Goal: Navigation & Orientation: Understand site structure

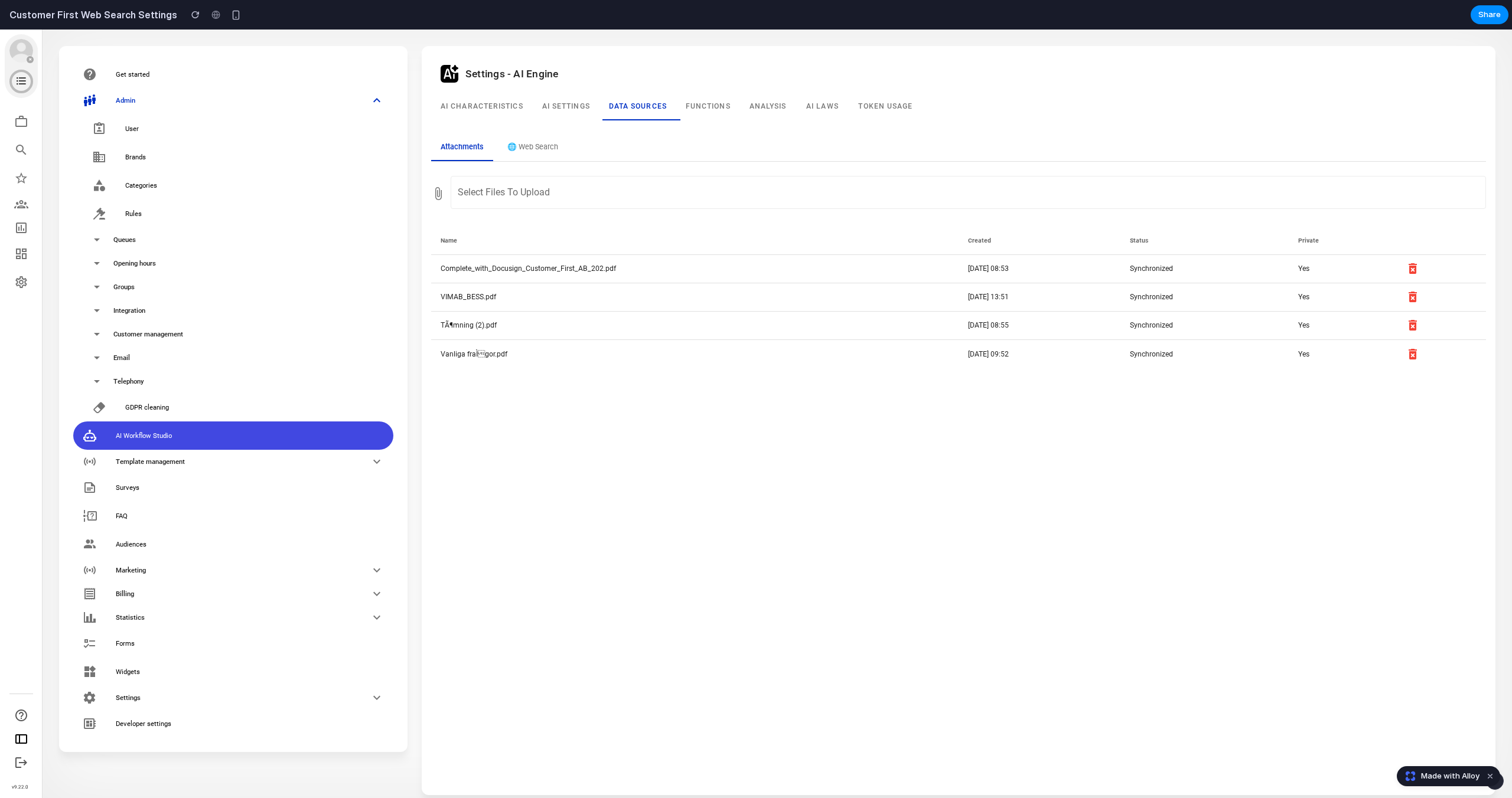
click at [535, 151] on button "🌐 Web Search" at bounding box center [532, 148] width 69 height 26
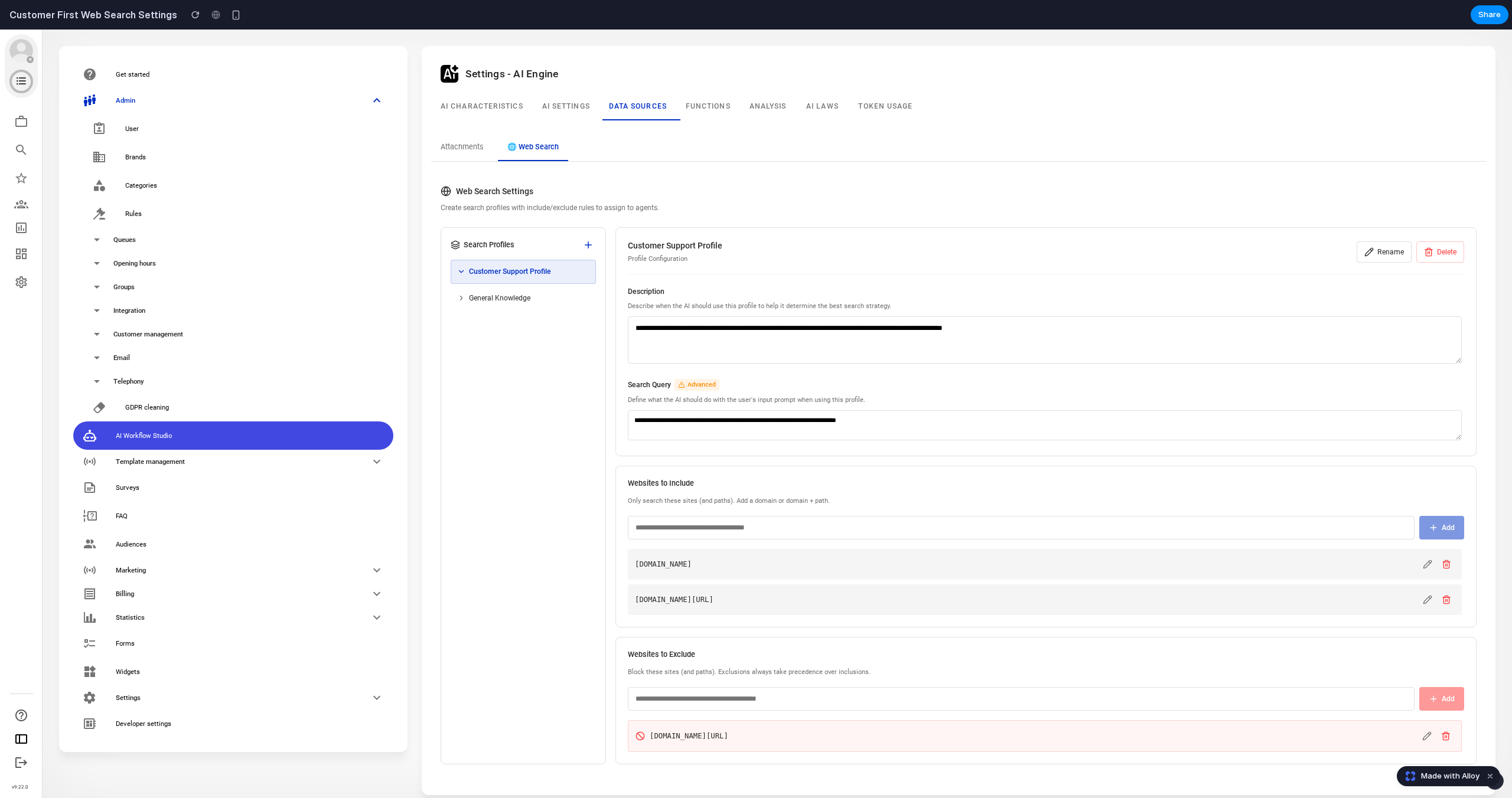
click at [474, 150] on button "Attachments" at bounding box center [462, 148] width 62 height 26
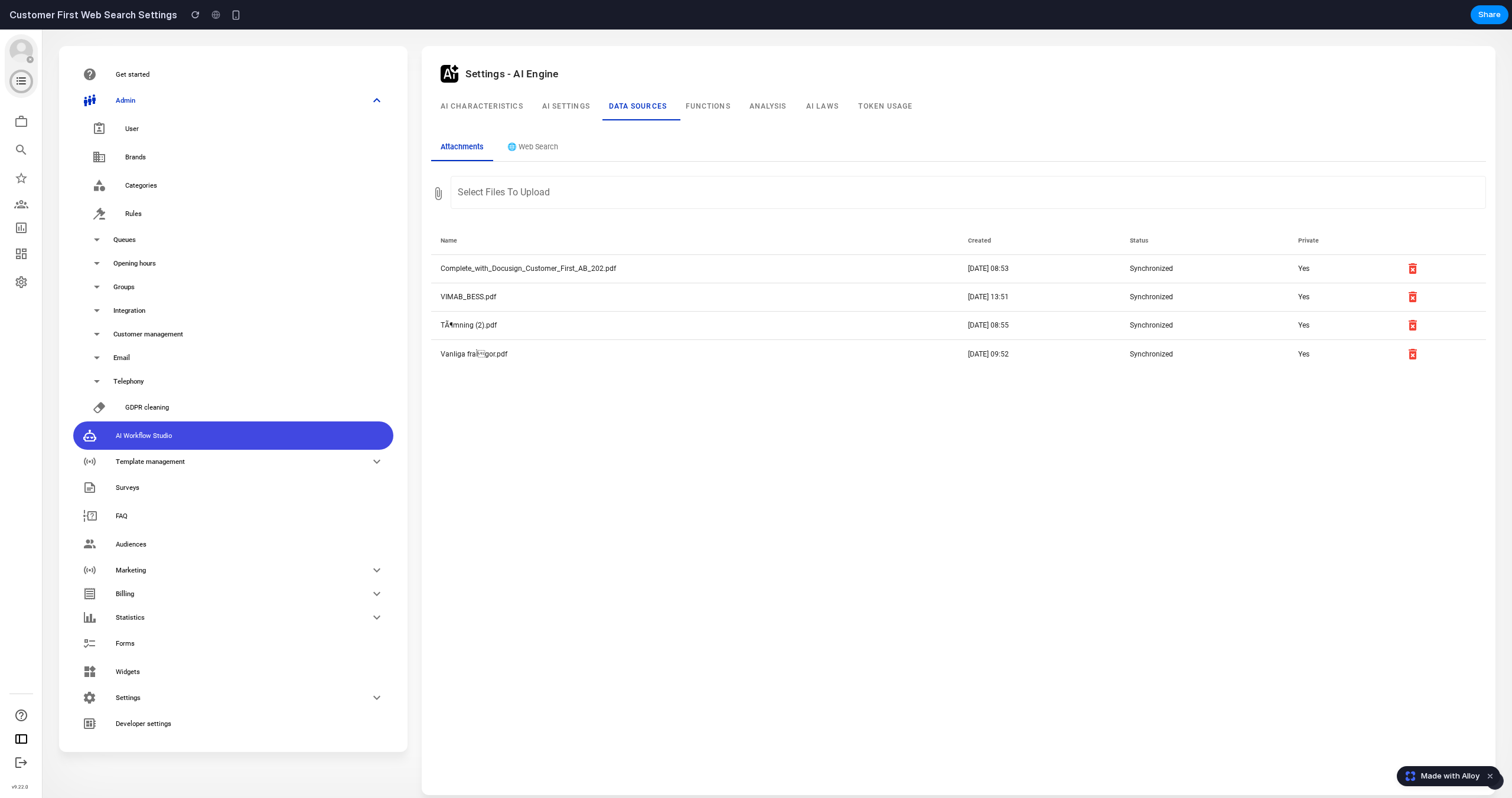
click at [529, 143] on button "🌐 Web Search" at bounding box center [532, 148] width 69 height 26
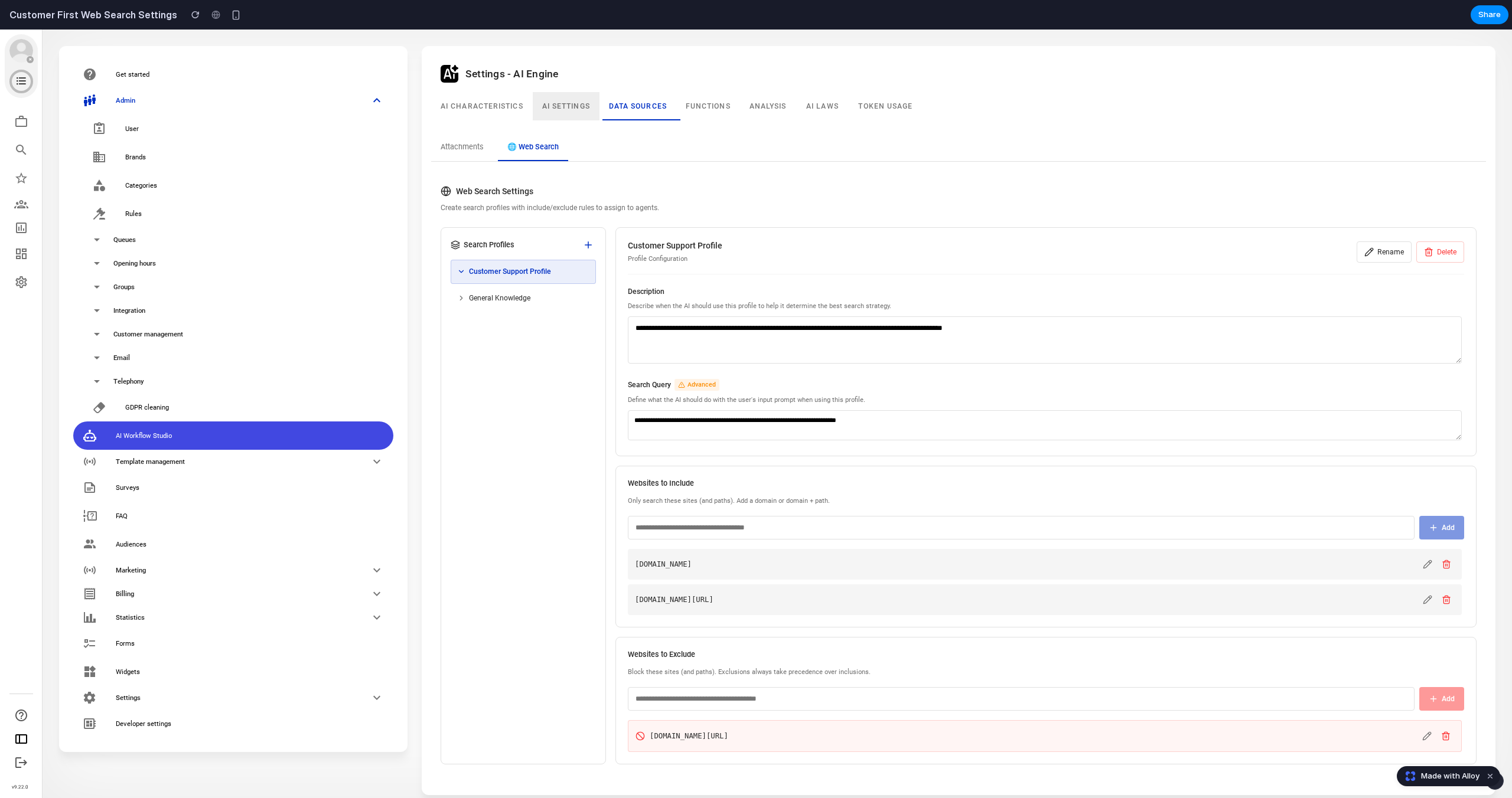
click at [567, 109] on div "AI settings" at bounding box center [566, 106] width 67 height 28
click at [637, 108] on div "Data sources" at bounding box center [638, 106] width 77 height 28
click at [722, 109] on div "Functions" at bounding box center [708, 106] width 64 height 28
